Goal: Information Seeking & Learning: Compare options

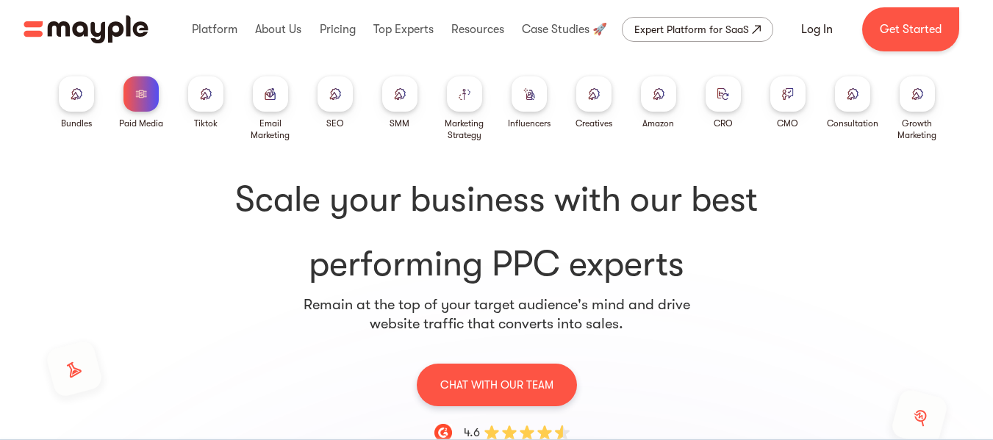
click at [387, 104] on div at bounding box center [399, 93] width 35 height 35
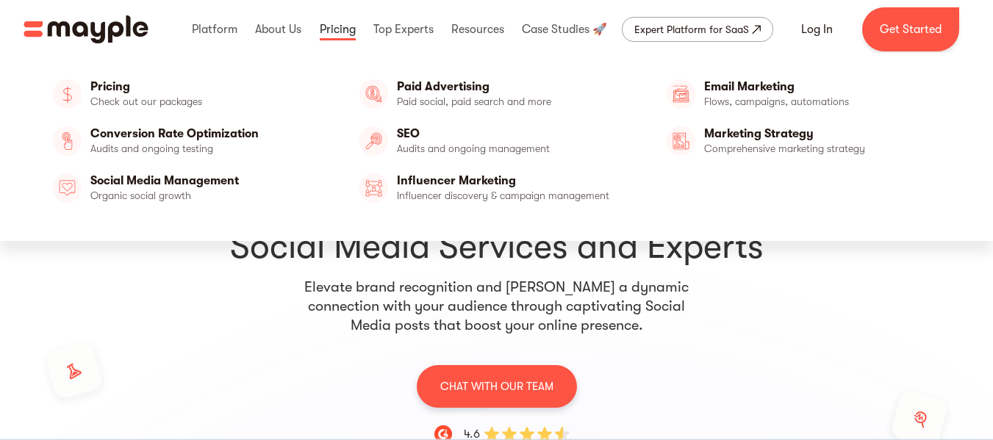
click at [328, 30] on link at bounding box center [337, 29] width 43 height 47
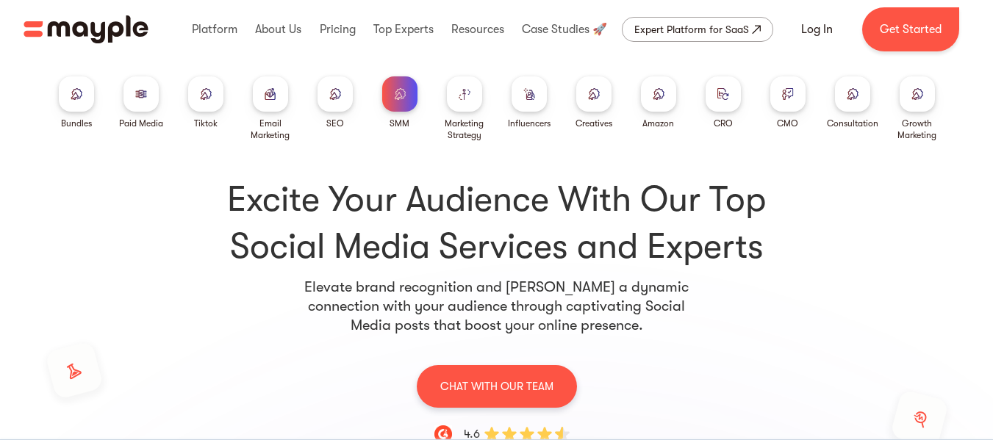
click at [576, 98] on div at bounding box center [593, 93] width 35 height 35
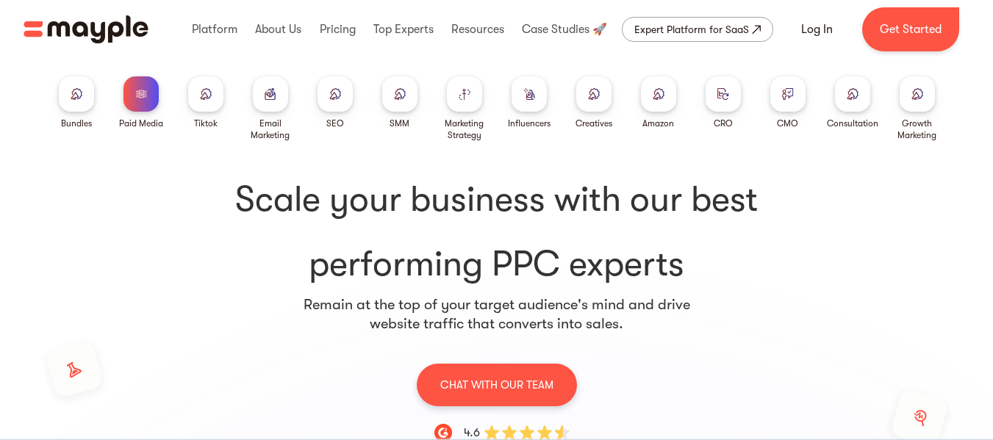
click at [411, 101] on div at bounding box center [399, 93] width 35 height 35
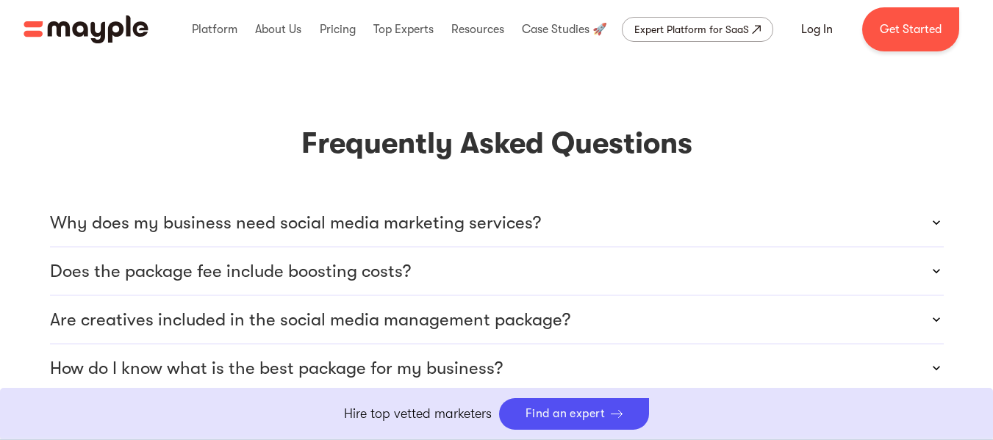
scroll to position [4423, 0]
click at [400, 259] on p "Does the package fee include boosting costs?" at bounding box center [230, 271] width 361 height 24
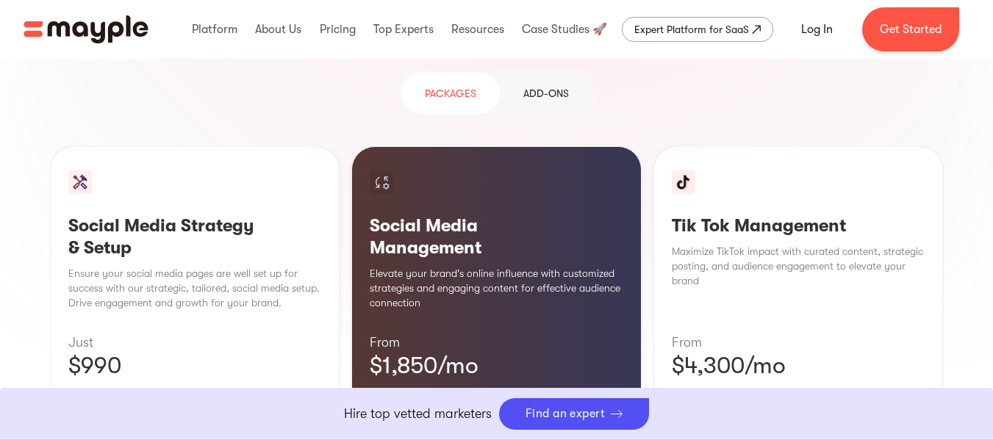
scroll to position [1435, 0]
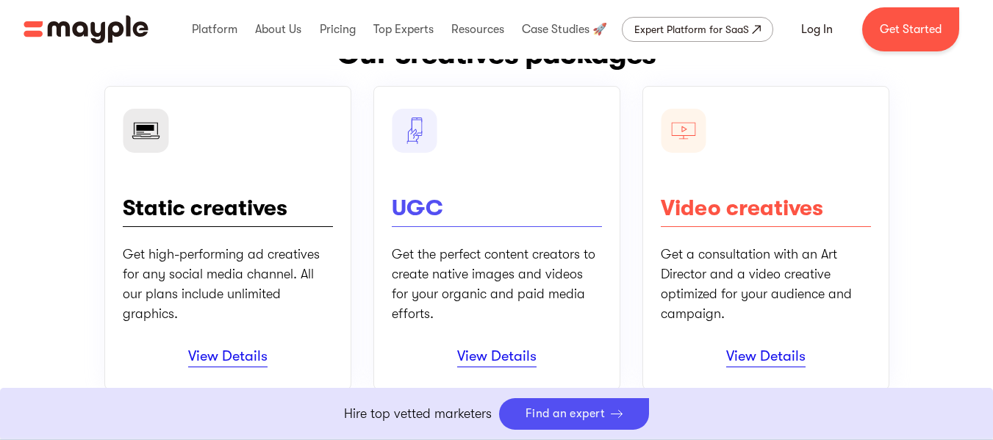
scroll to position [193, 0]
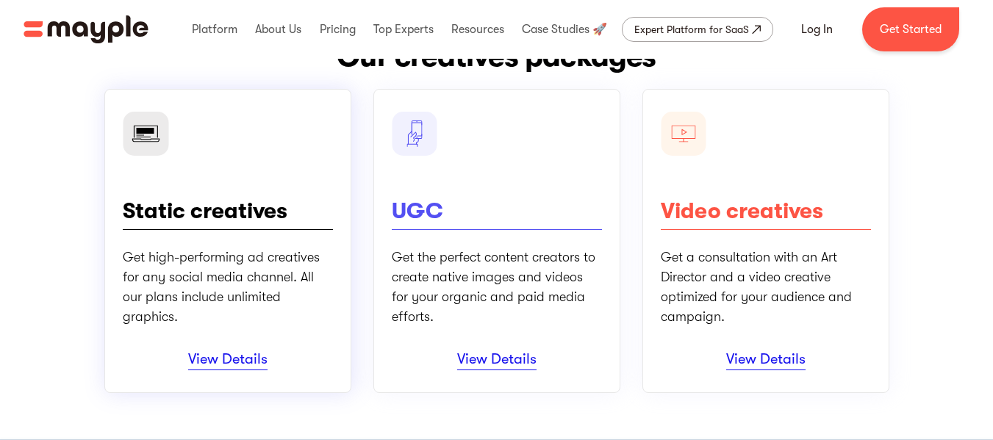
click at [240, 224] on h3 "Static creatives" at bounding box center [205, 214] width 165 height 29
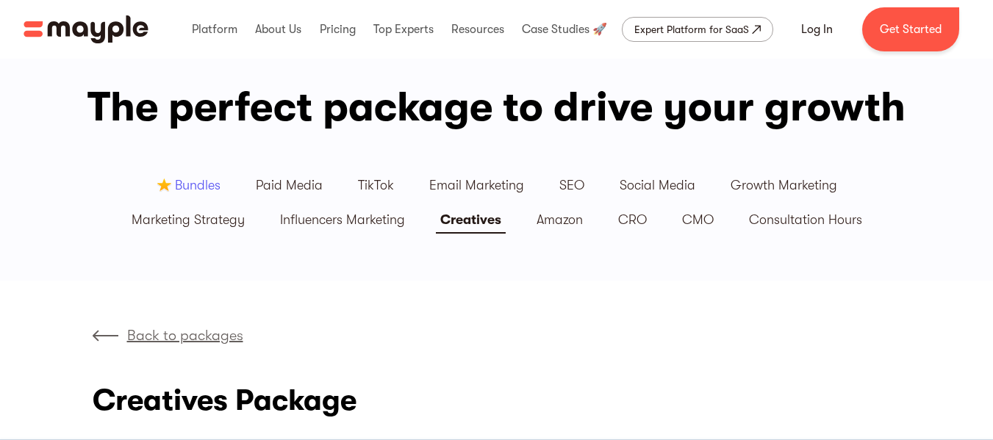
scroll to position [43, 0]
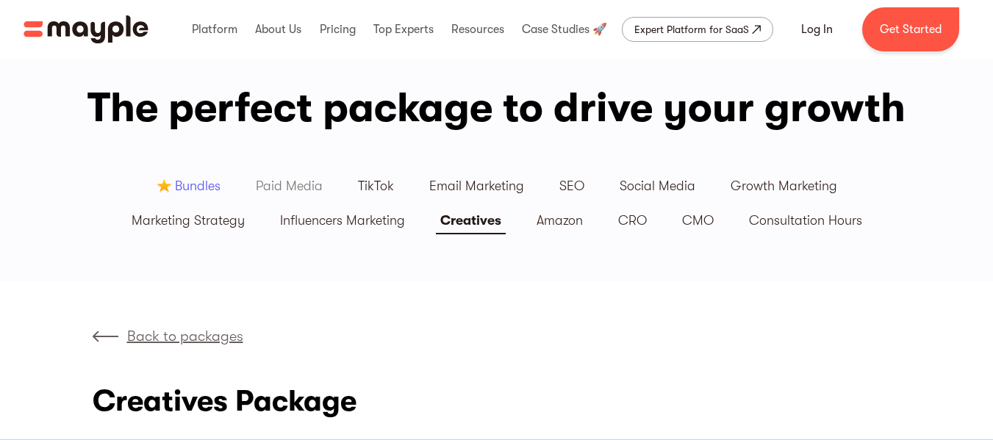
click at [248, 183] on link "Paid Media" at bounding box center [289, 186] width 102 height 35
click at [311, 185] on div "Paid Media" at bounding box center [289, 186] width 67 height 17
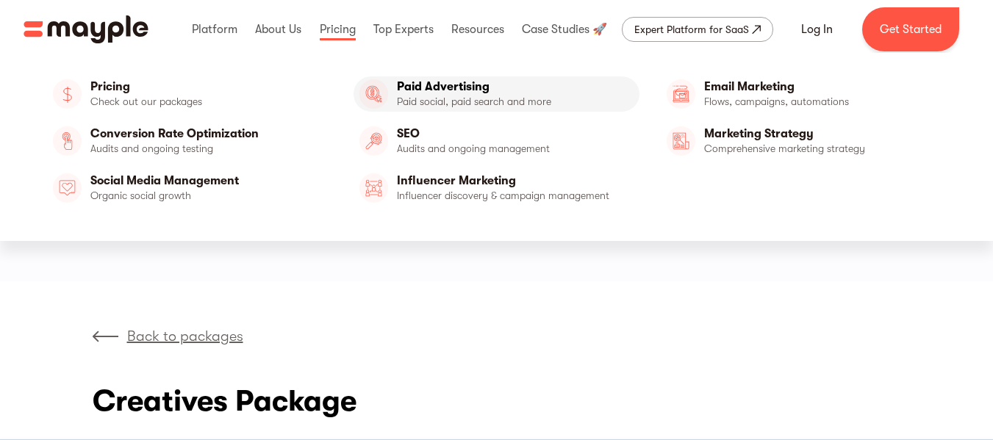
click at [379, 96] on link "Paid Advertising" at bounding box center [495, 93] width 285 height 35
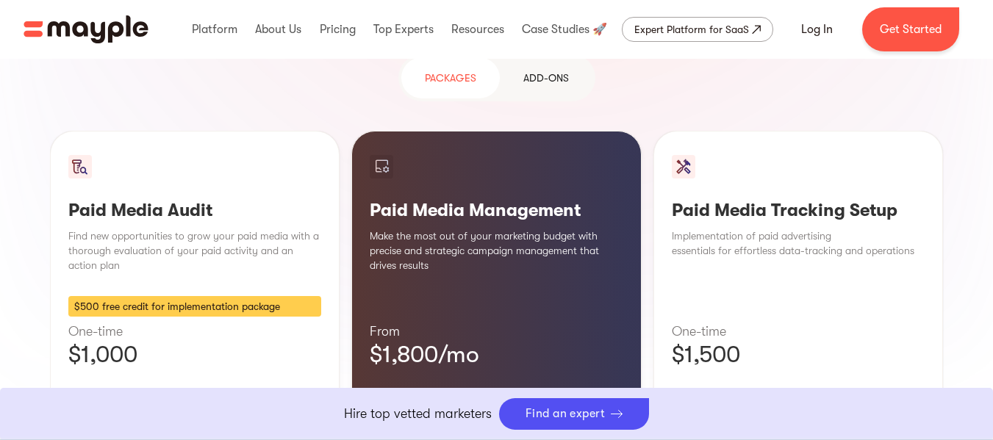
scroll to position [1387, 0]
